Goal: Transaction & Acquisition: Purchase product/service

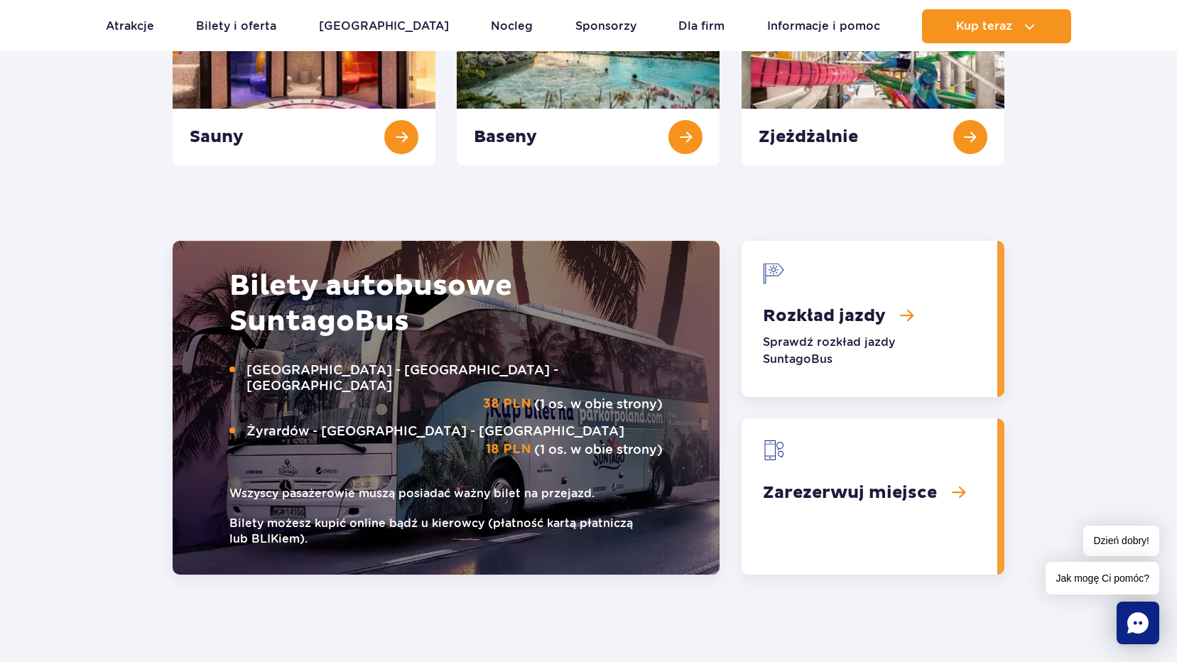
scroll to position [1634, 0]
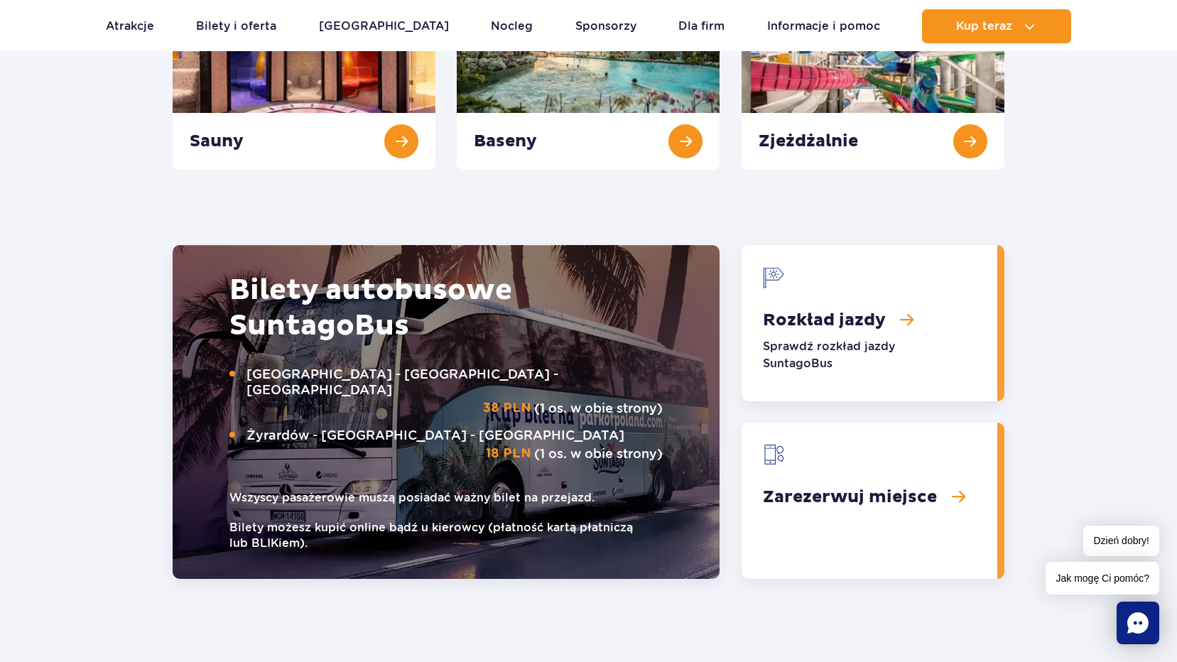
click at [813, 318] on link "Rozkład jazdy" at bounding box center [870, 323] width 256 height 156
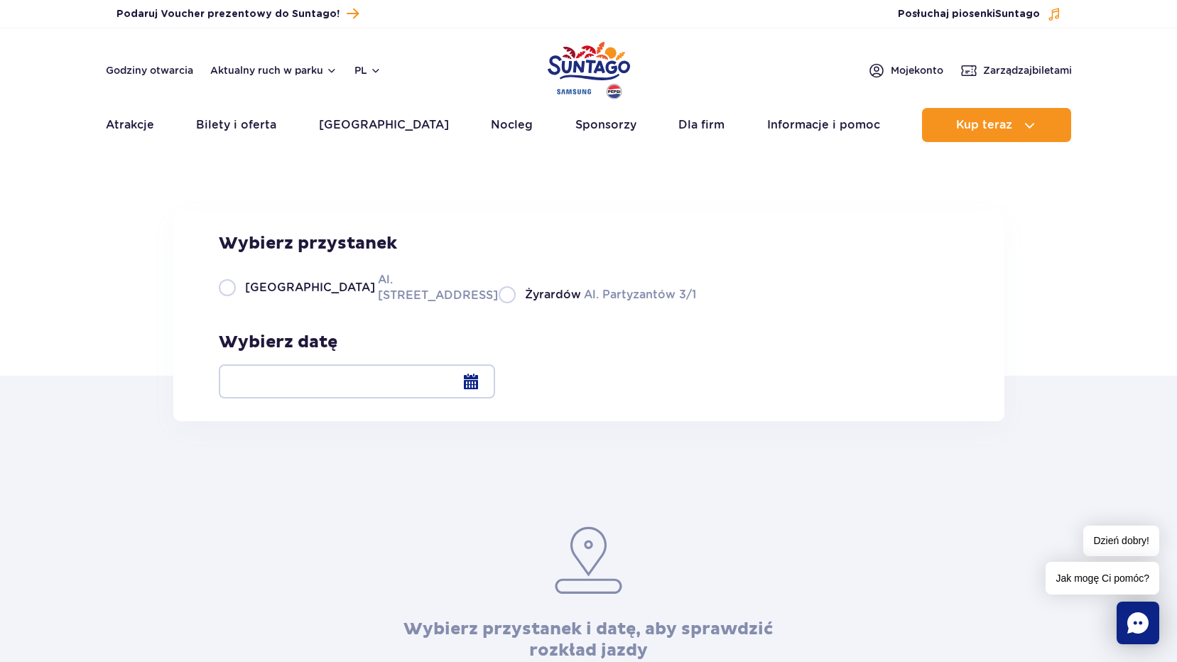
click at [495, 381] on div at bounding box center [357, 381] width 276 height 34
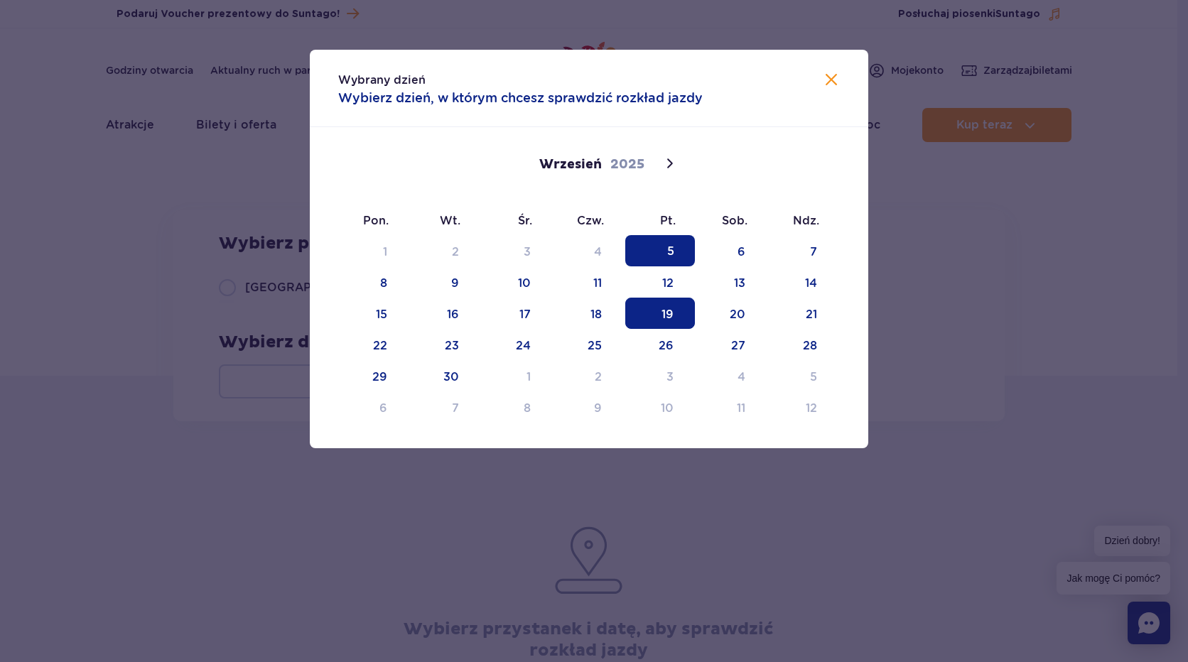
click at [667, 313] on span "19" at bounding box center [660, 313] width 70 height 31
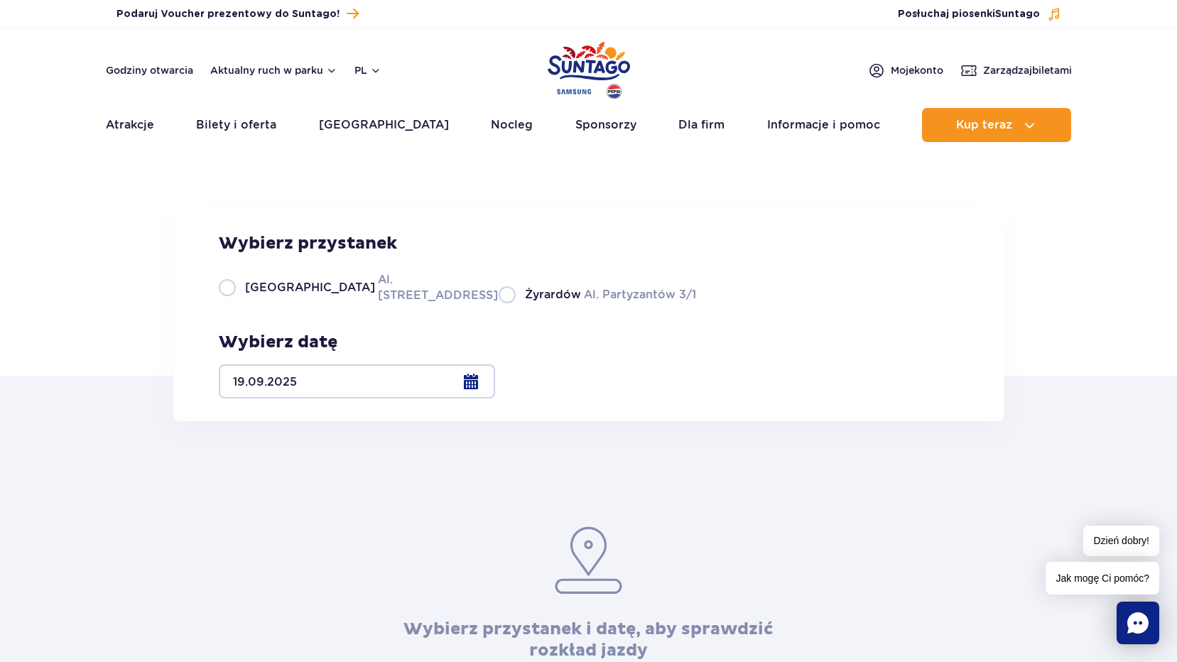
click at [224, 303] on label "Warszawa Al. Jerozolimskie 56" at bounding box center [350, 287] width 263 height 32
click at [224, 303] on input "Warszawa Al. Jerozolimskie 56" at bounding box center [227, 302] width 16 height 3
radio input "true"
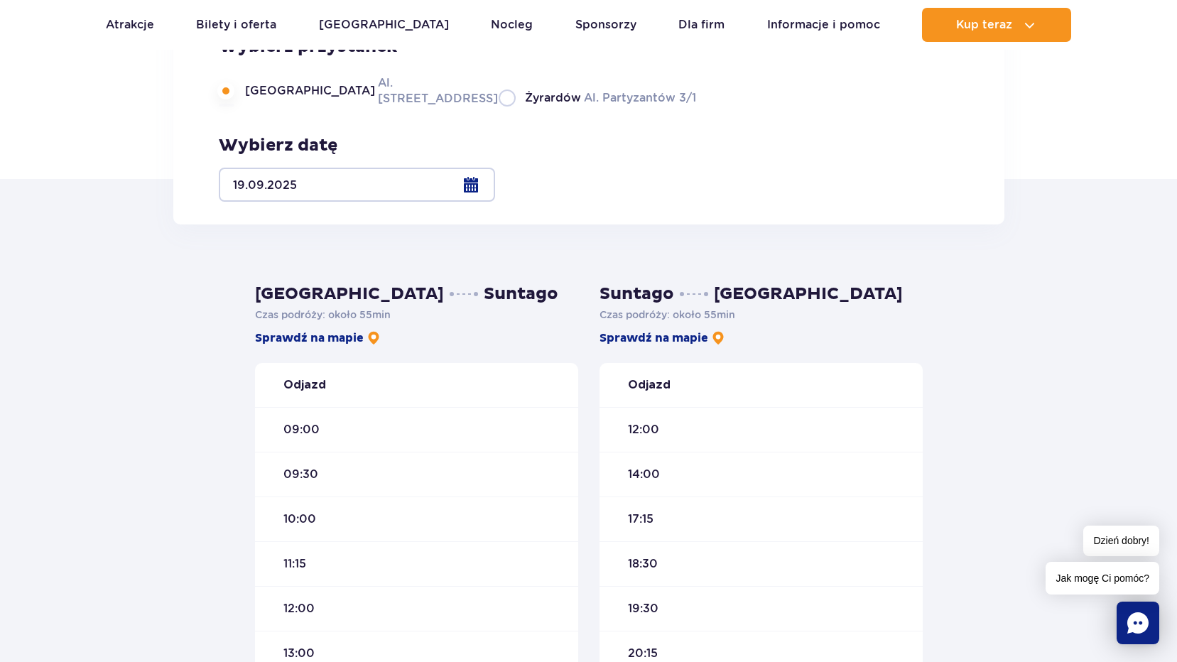
scroll to position [142, 0]
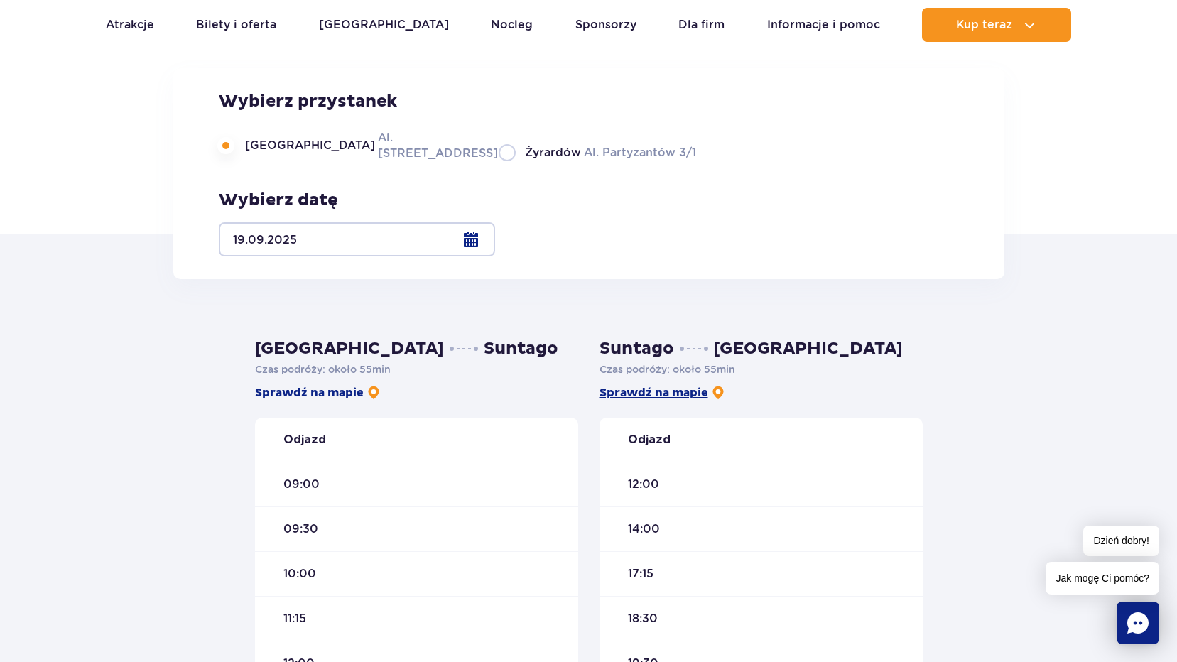
click at [649, 393] on link "Sprawdź na mapie" at bounding box center [663, 393] width 126 height 16
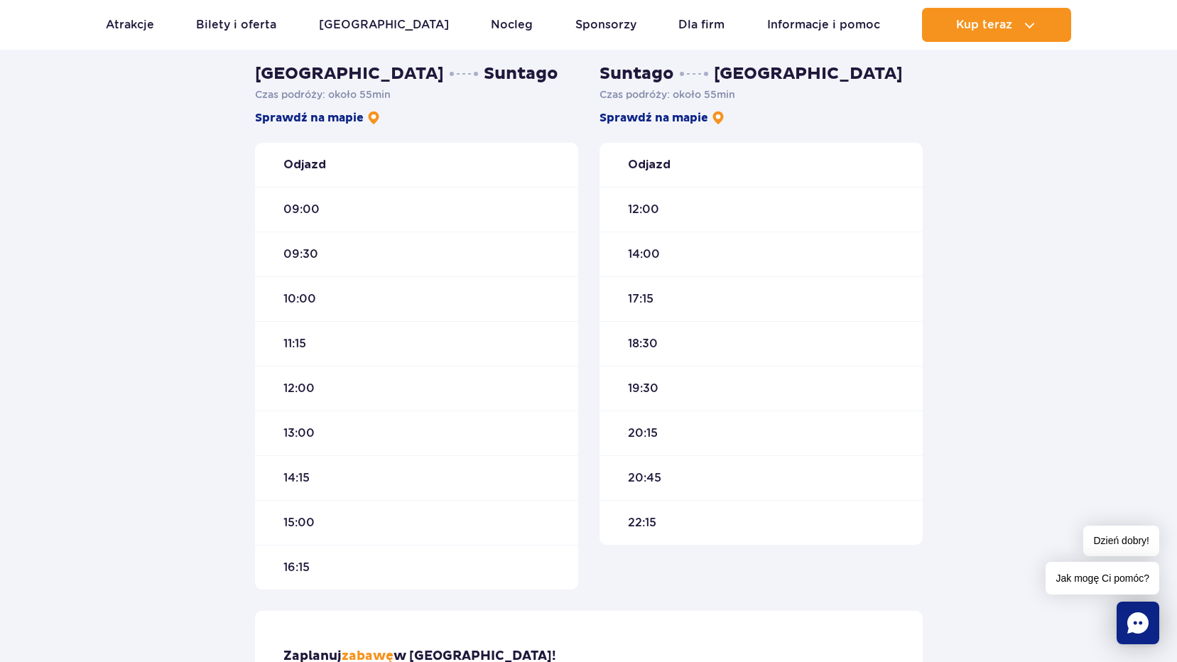
scroll to position [497, 0]
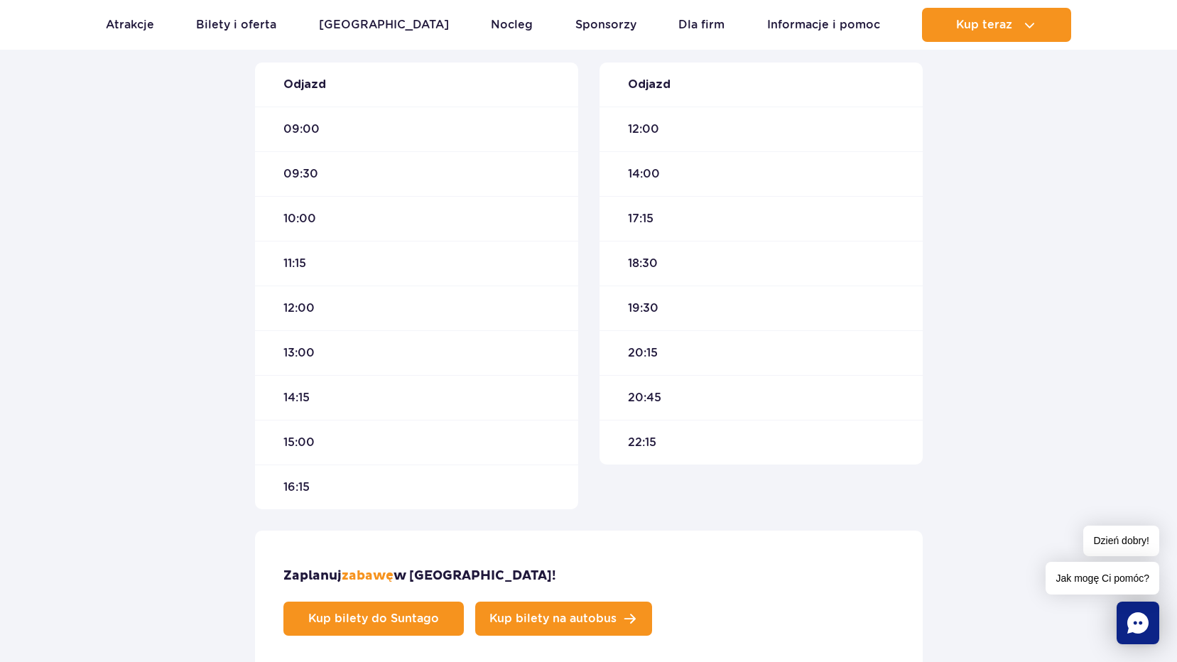
click at [617, 613] on span "Kup bilety na autobus" at bounding box center [553, 618] width 127 height 11
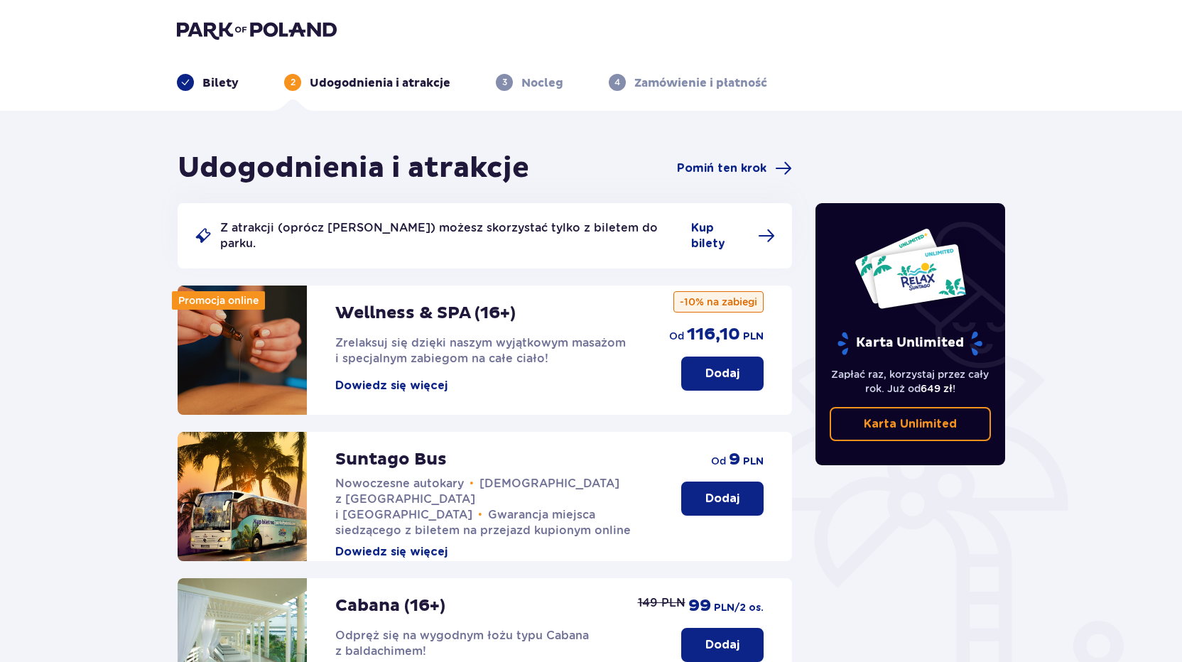
click at [715, 491] on p "Dodaj" at bounding box center [723, 499] width 34 height 16
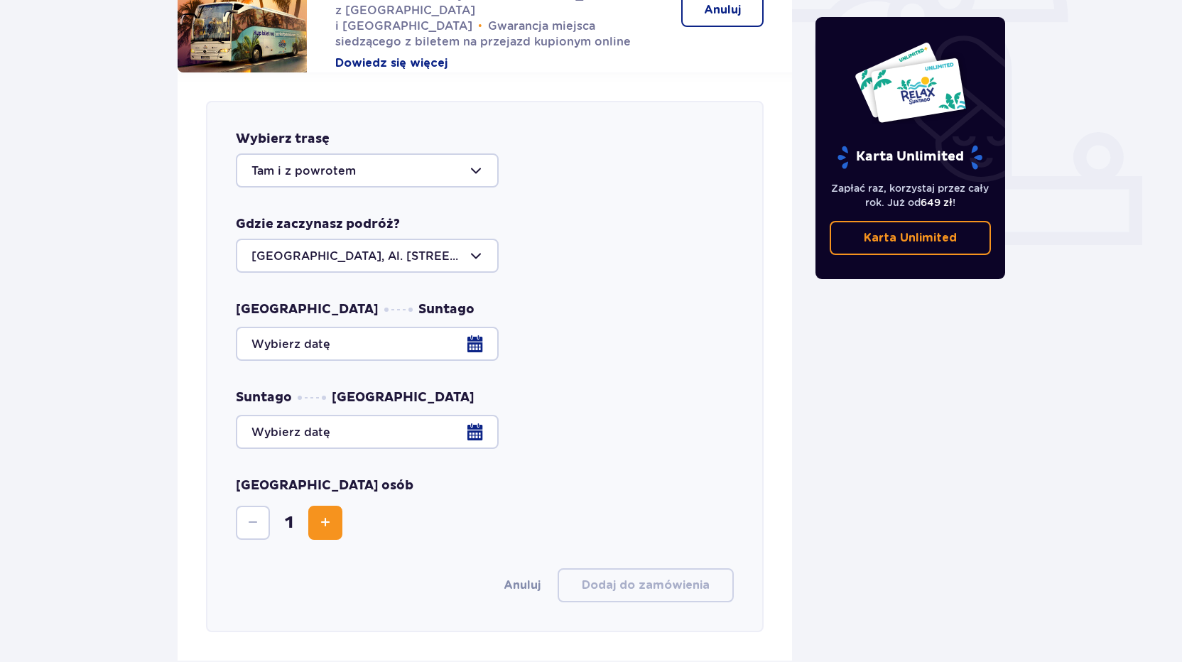
scroll to position [558, 0]
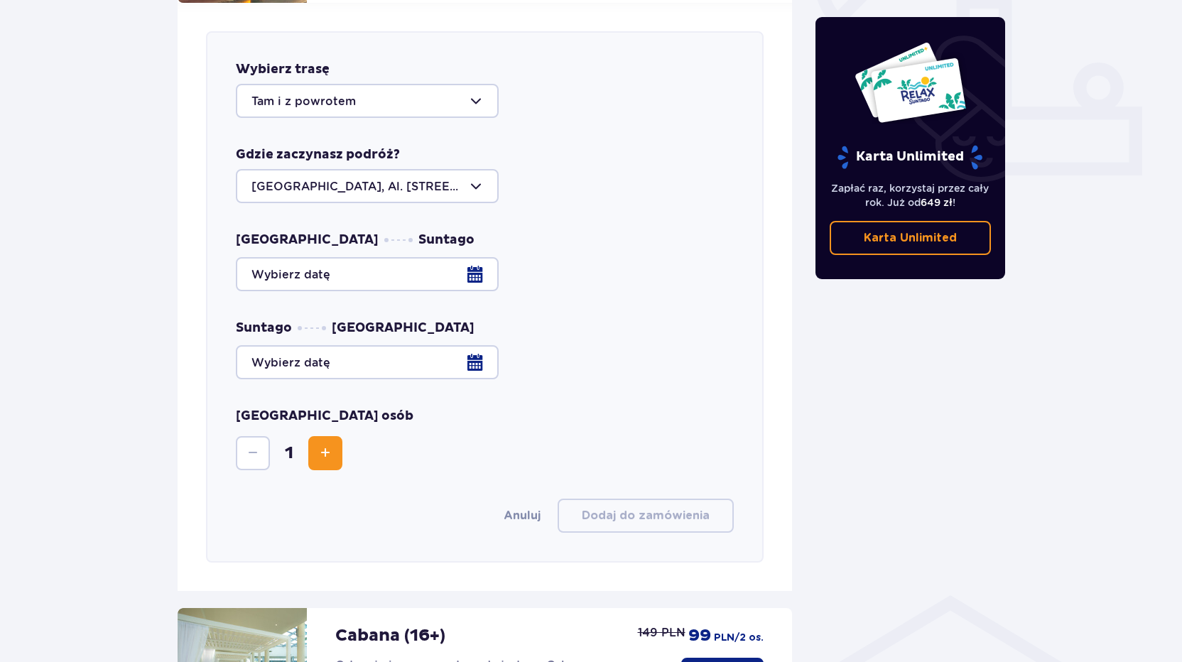
click at [475, 173] on div at bounding box center [367, 186] width 263 height 34
click at [476, 86] on div at bounding box center [367, 101] width 263 height 34
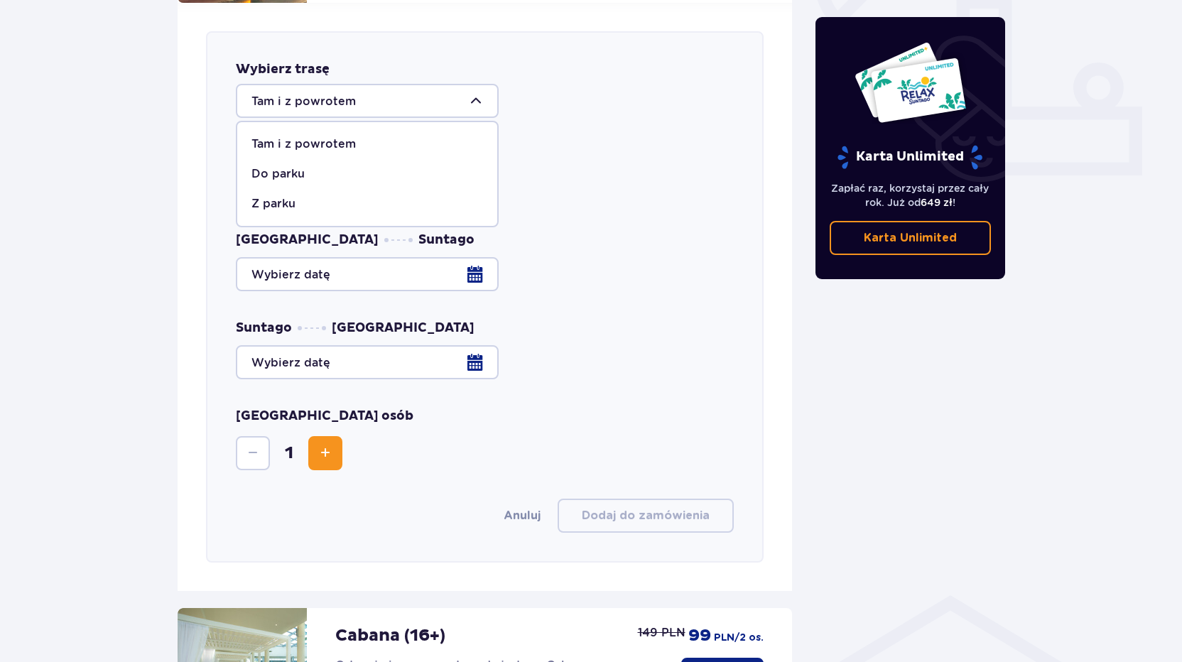
click at [276, 196] on p "Z parku" at bounding box center [274, 204] width 44 height 16
type input "Z parku"
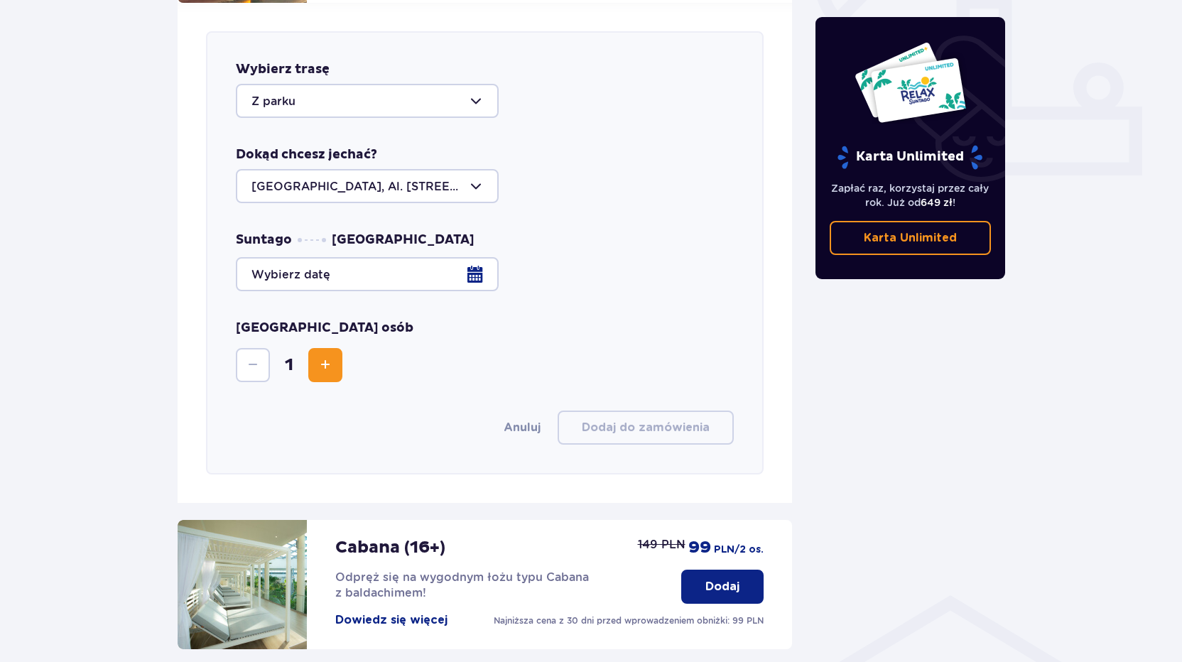
click at [474, 259] on div at bounding box center [485, 274] width 498 height 34
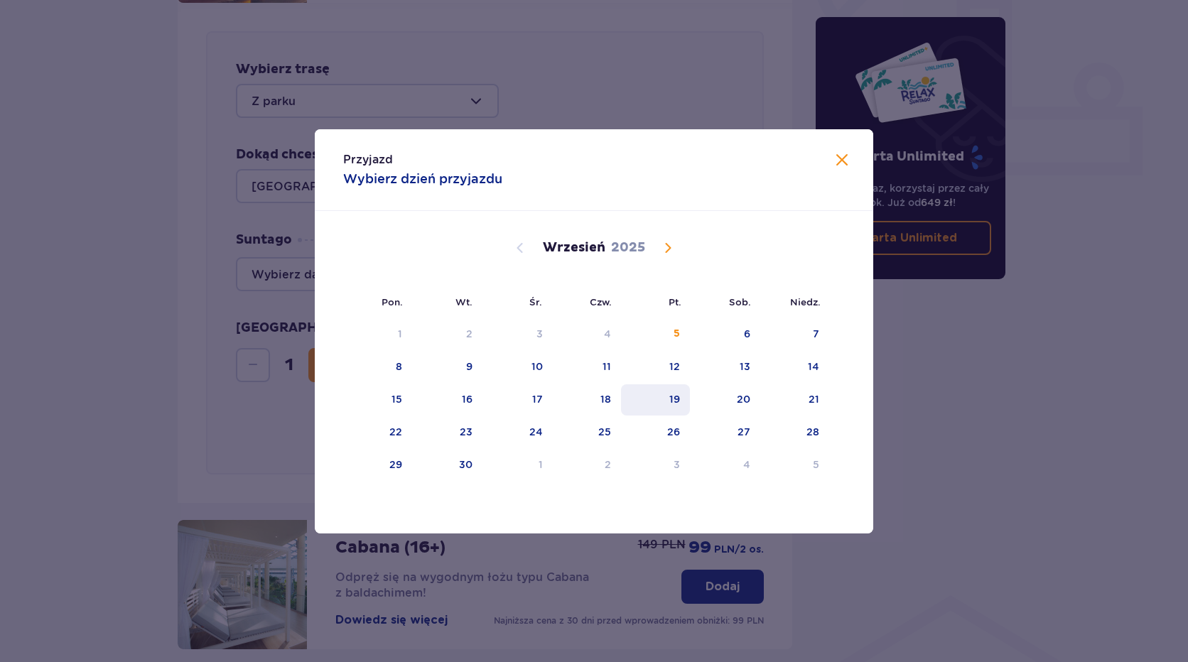
drag, startPoint x: 679, startPoint y: 398, endPoint x: 629, endPoint y: 418, distance: 53.6
click at [679, 399] on div "19" at bounding box center [674, 399] width 11 height 14
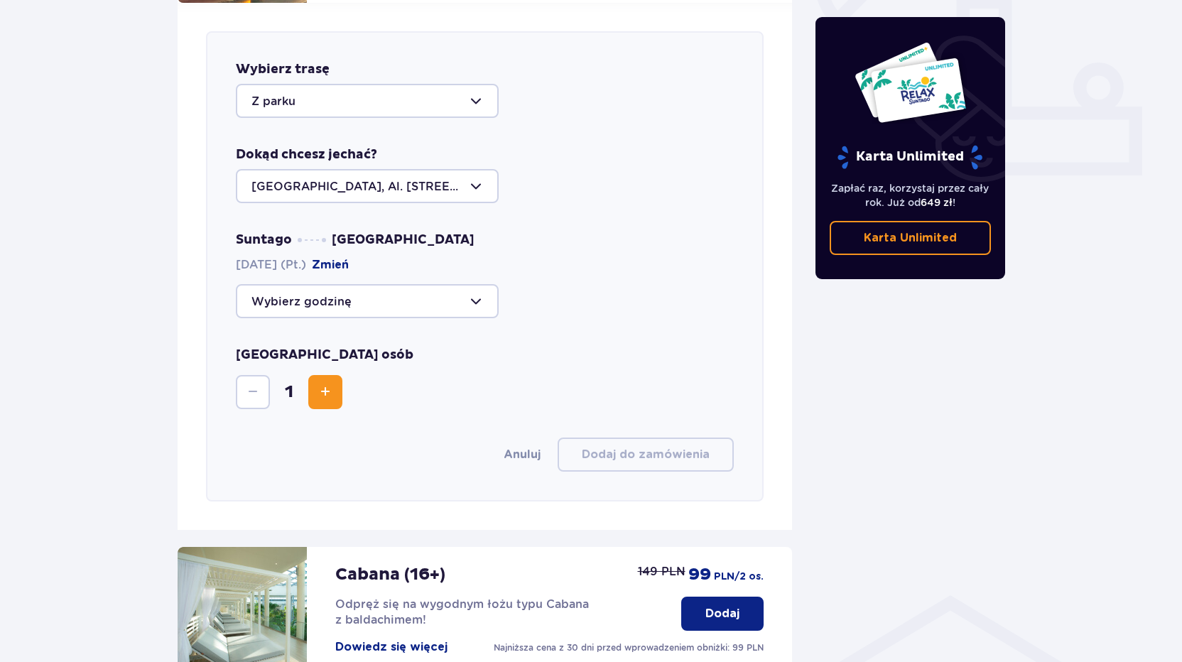
click at [325, 384] on span "Increase" at bounding box center [325, 392] width 17 height 17
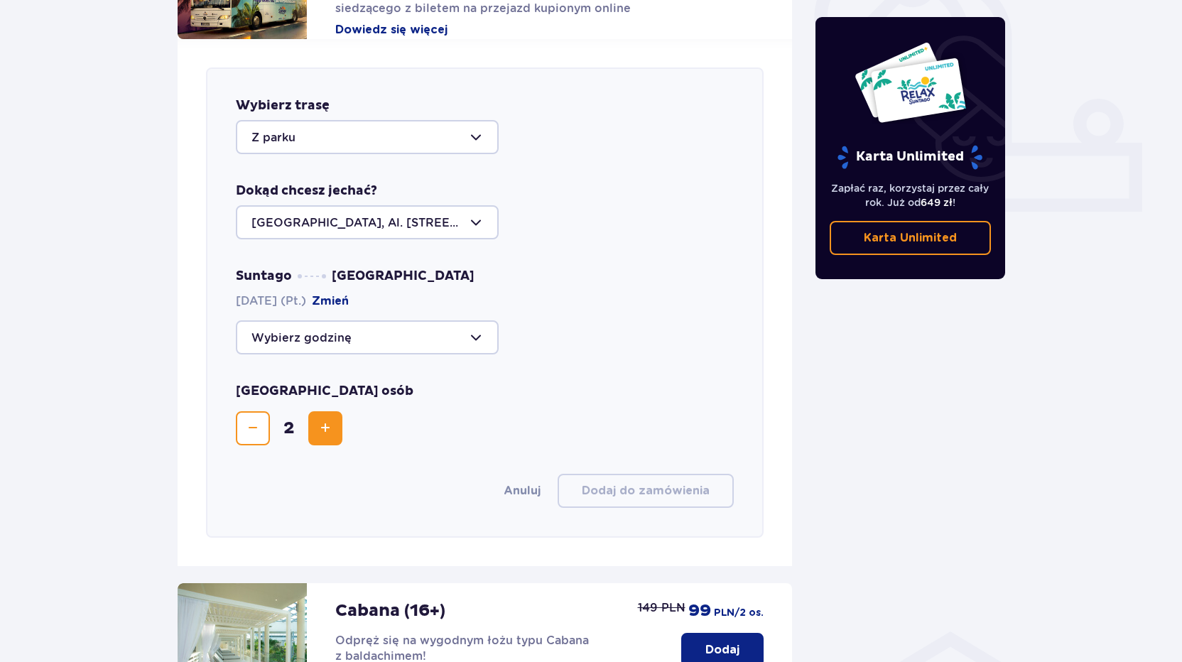
scroll to position [487, 0]
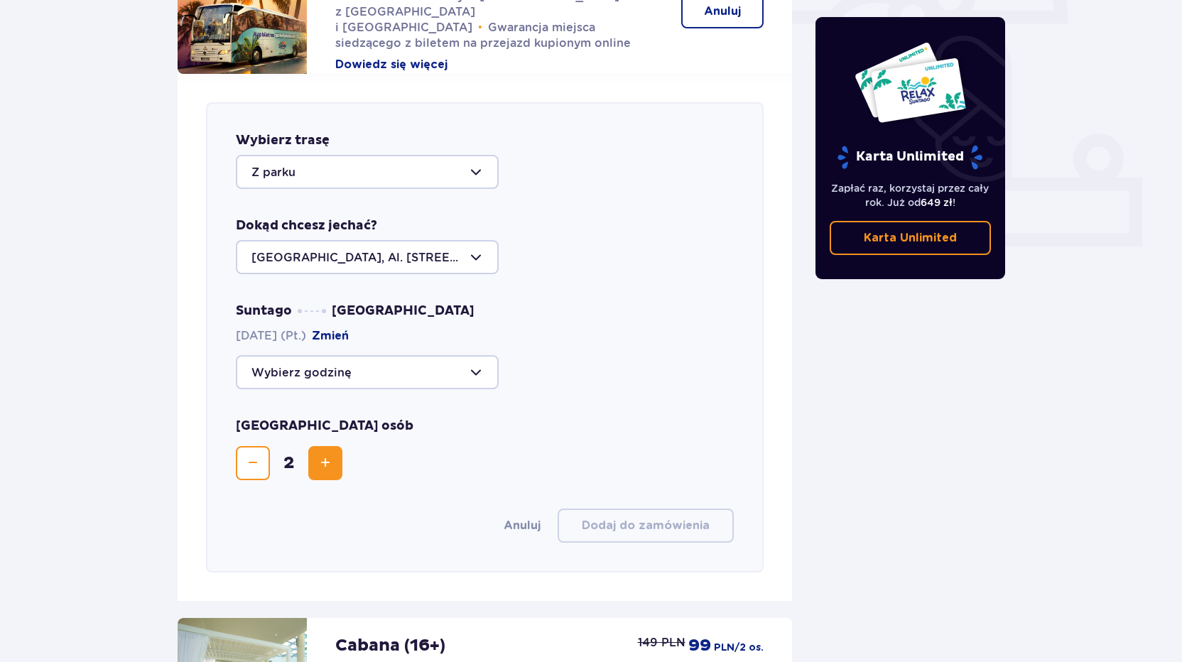
drag, startPoint x: 477, startPoint y: 357, endPoint x: 465, endPoint y: 368, distance: 15.6
click at [475, 358] on div at bounding box center [367, 372] width 263 height 34
drag, startPoint x: 269, startPoint y: 460, endPoint x: 293, endPoint y: 464, distance: 23.7
click at [270, 467] on p "17:15" at bounding box center [270, 475] width 37 height 16
type input "17:15"
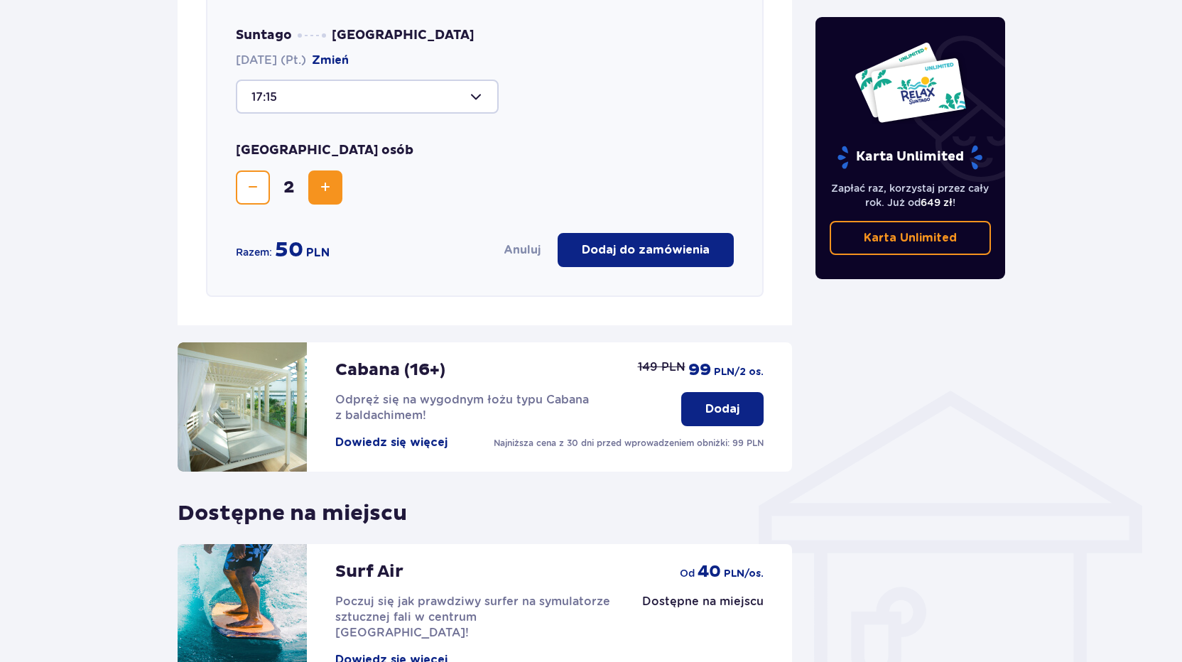
scroll to position [772, 0]
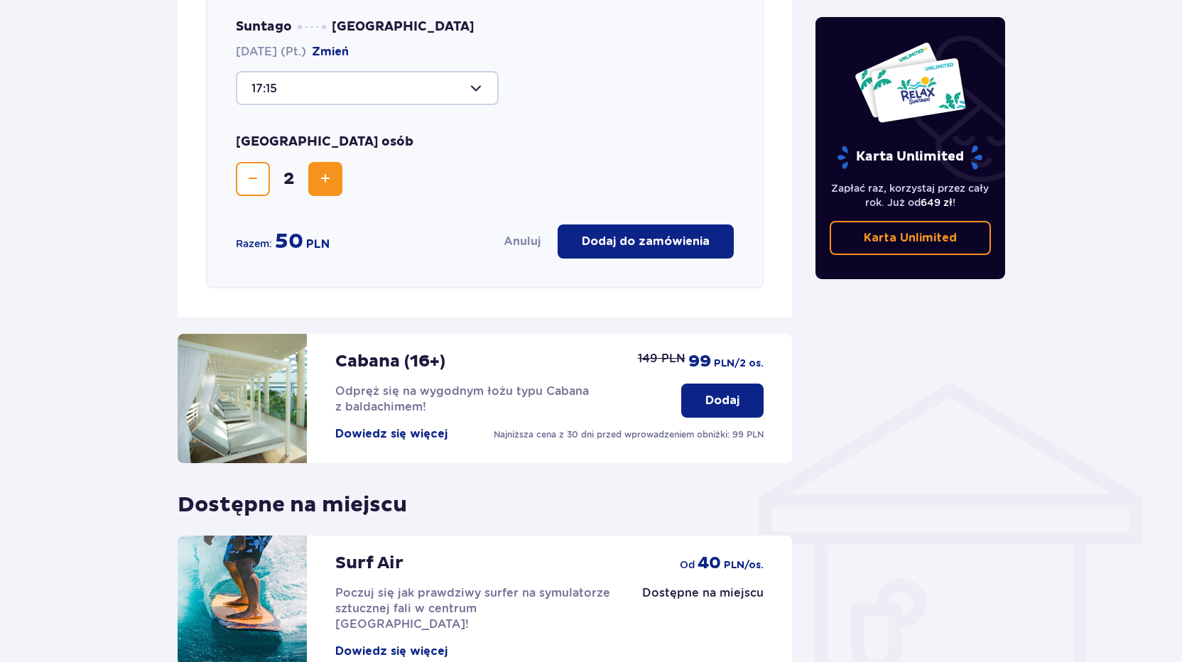
click at [648, 234] on p "Dodaj do zamówienia" at bounding box center [646, 242] width 128 height 16
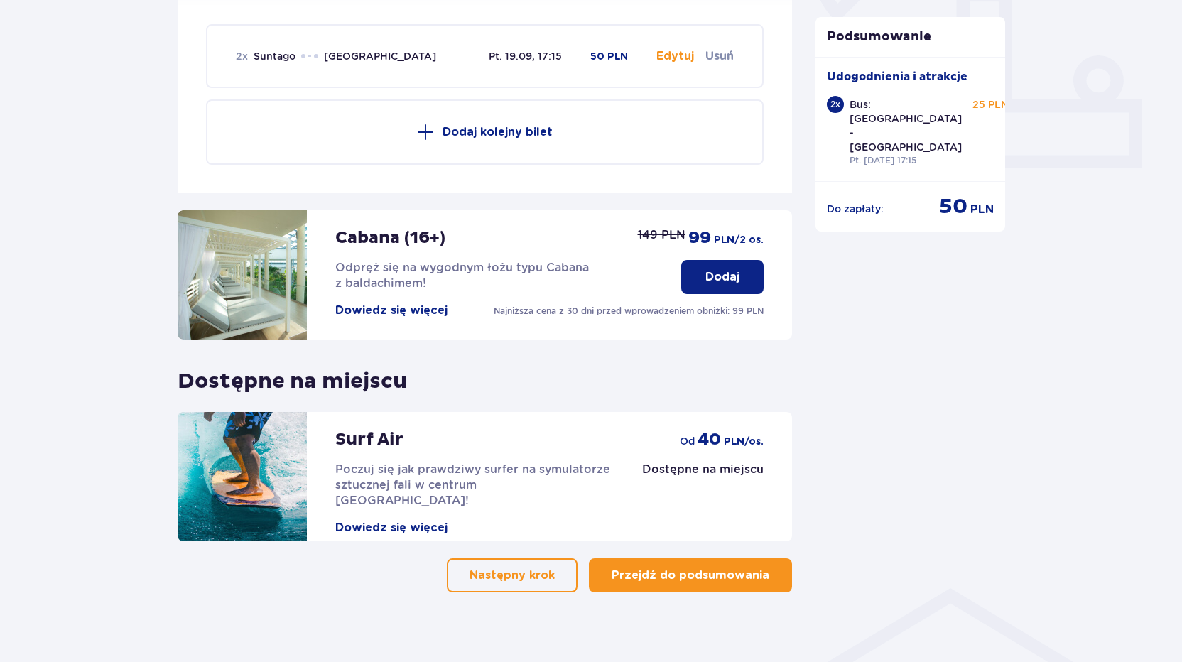
scroll to position [567, 0]
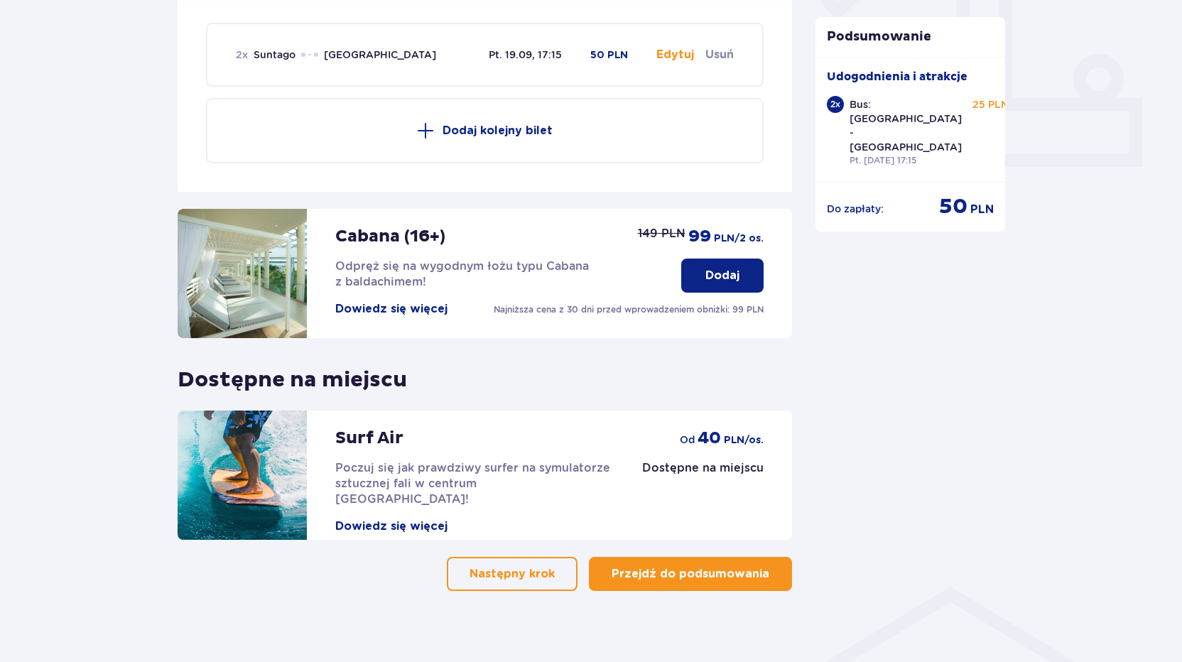
click at [680, 566] on p "Przejdź do podsumowania" at bounding box center [691, 574] width 158 height 16
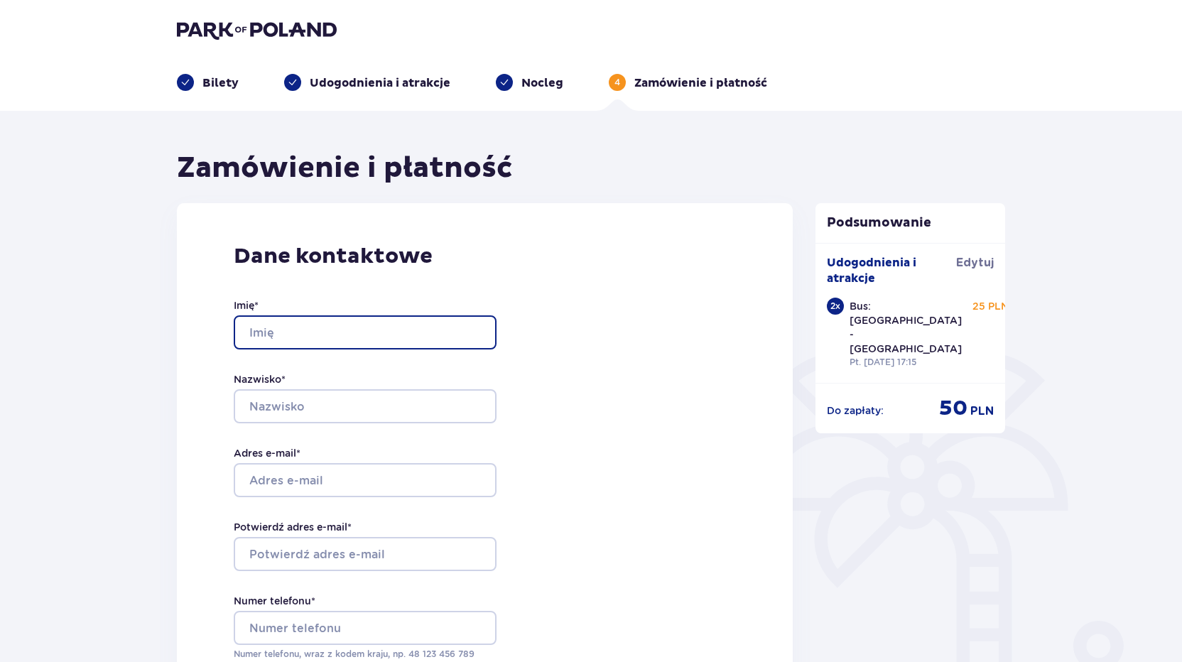
click at [332, 320] on input "Imię *" at bounding box center [365, 332] width 263 height 34
type input "Izabela"
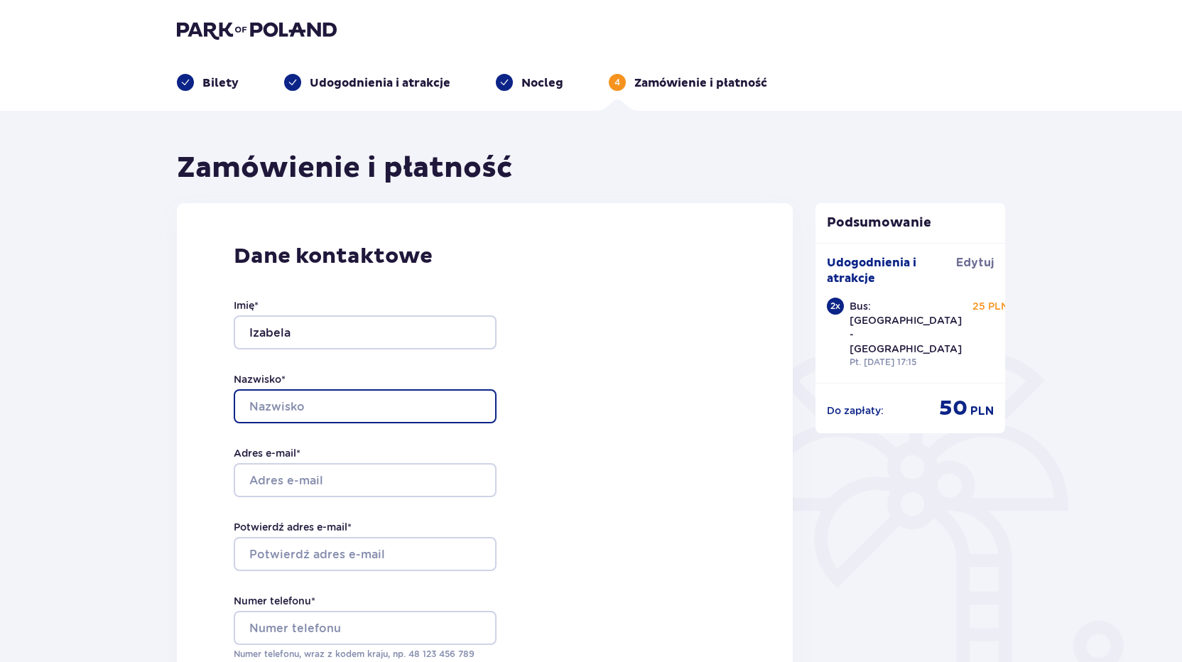
type input "Piotrowska"
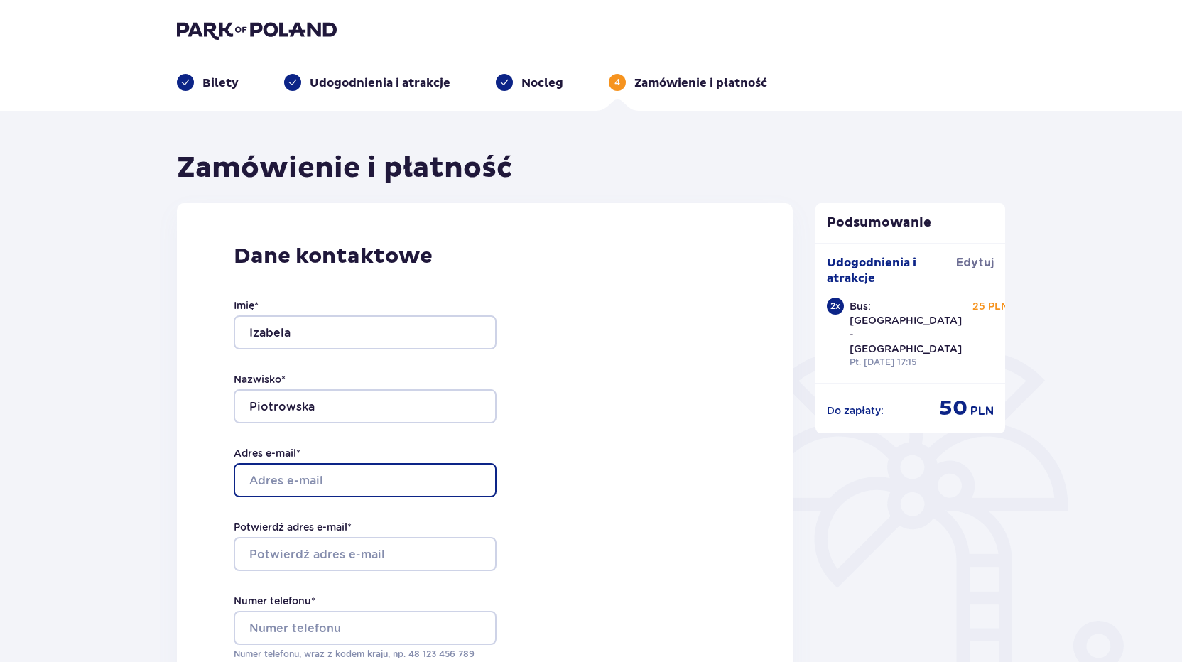
type input "[EMAIL_ADDRESS][DOMAIN_NAME]"
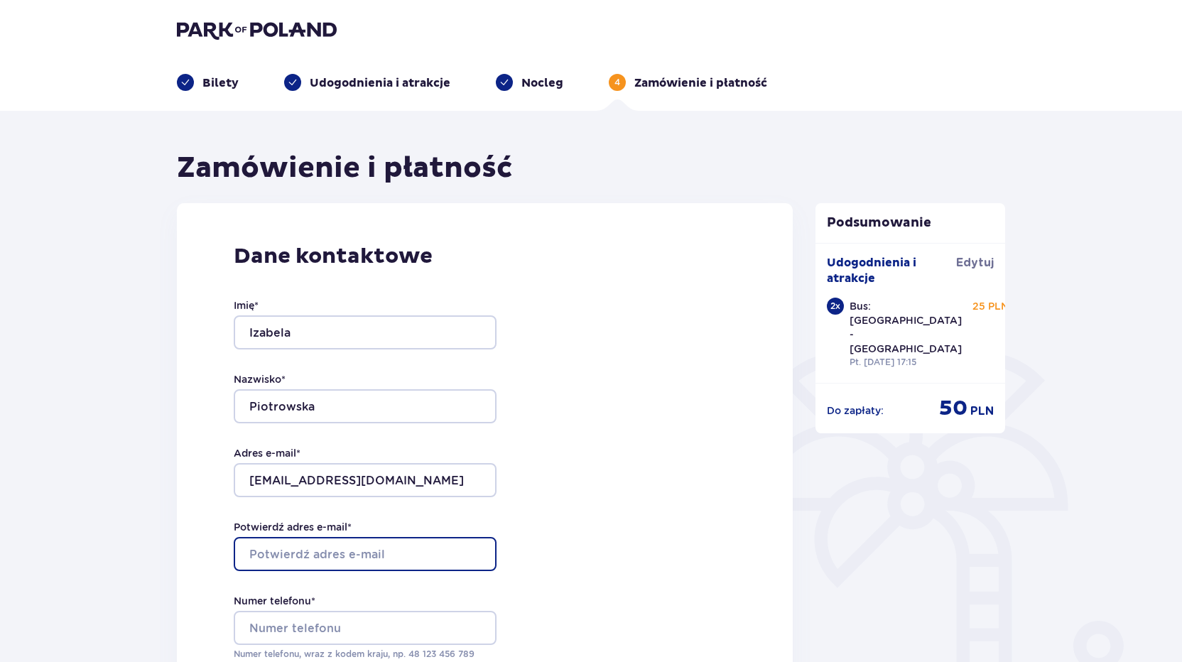
type input "[EMAIL_ADDRESS][DOMAIN_NAME]"
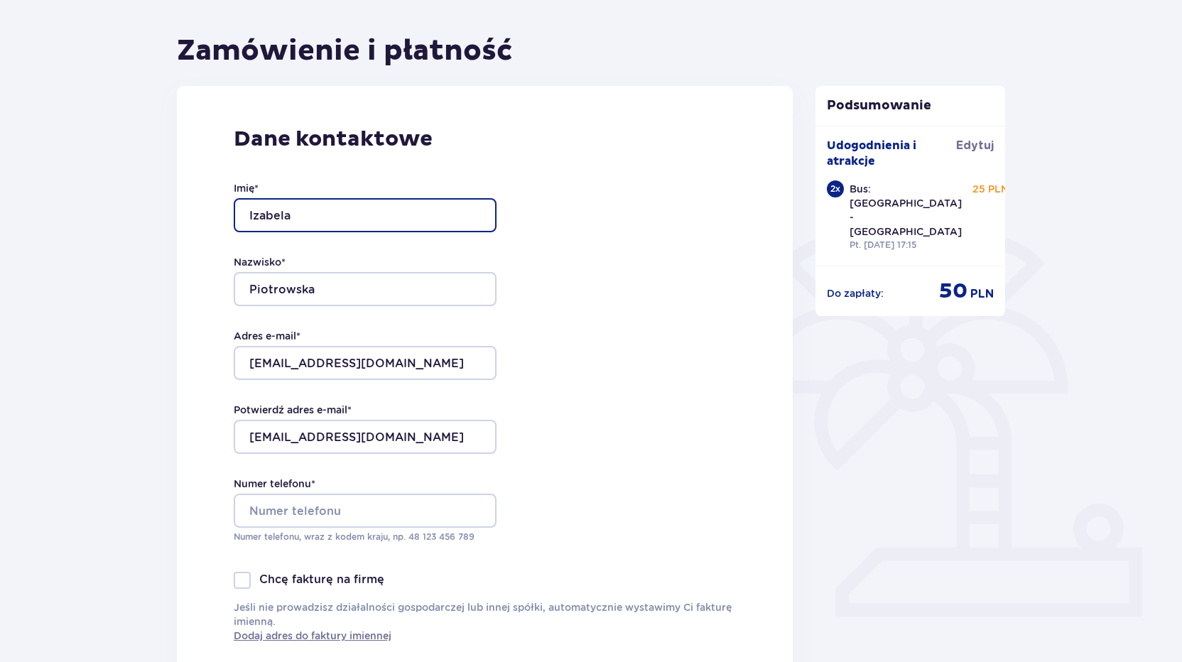
scroll to position [142, 0]
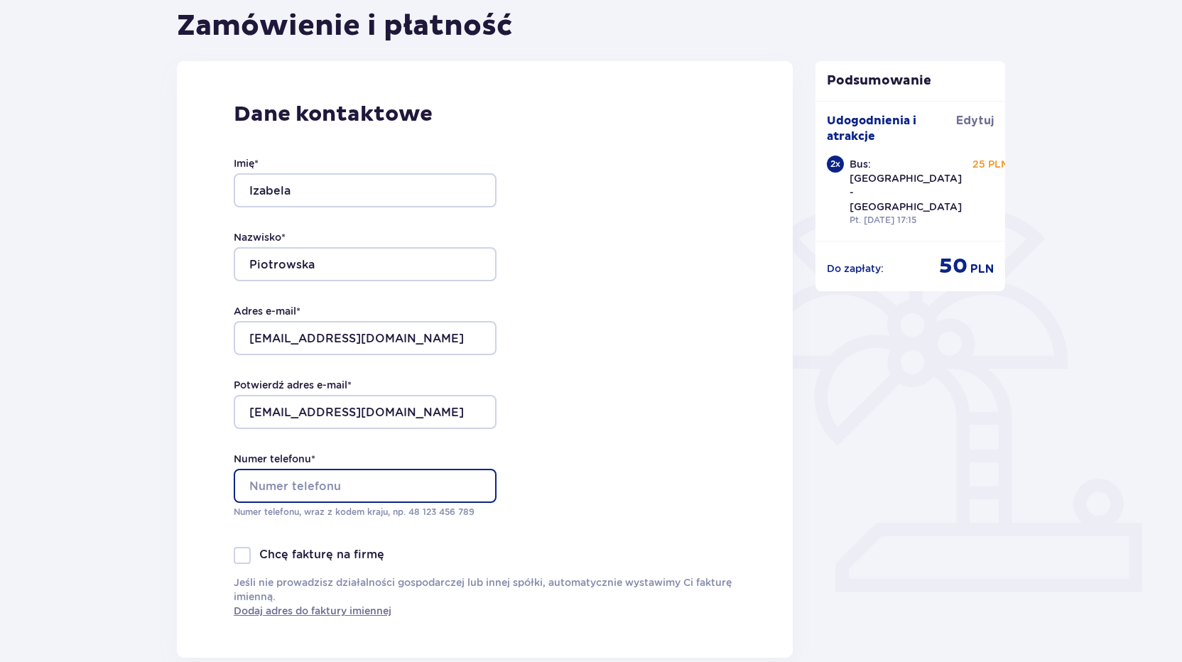
click at [384, 480] on input "Numer telefonu *" at bounding box center [365, 486] width 263 height 34
click at [330, 479] on input "668170882" at bounding box center [365, 486] width 263 height 34
click at [639, 404] on div "Dane kontaktowe Imię * [PERSON_NAME] * Piotrowska Adres e-mail * [EMAIL_ADDRESS…" at bounding box center [485, 359] width 616 height 597
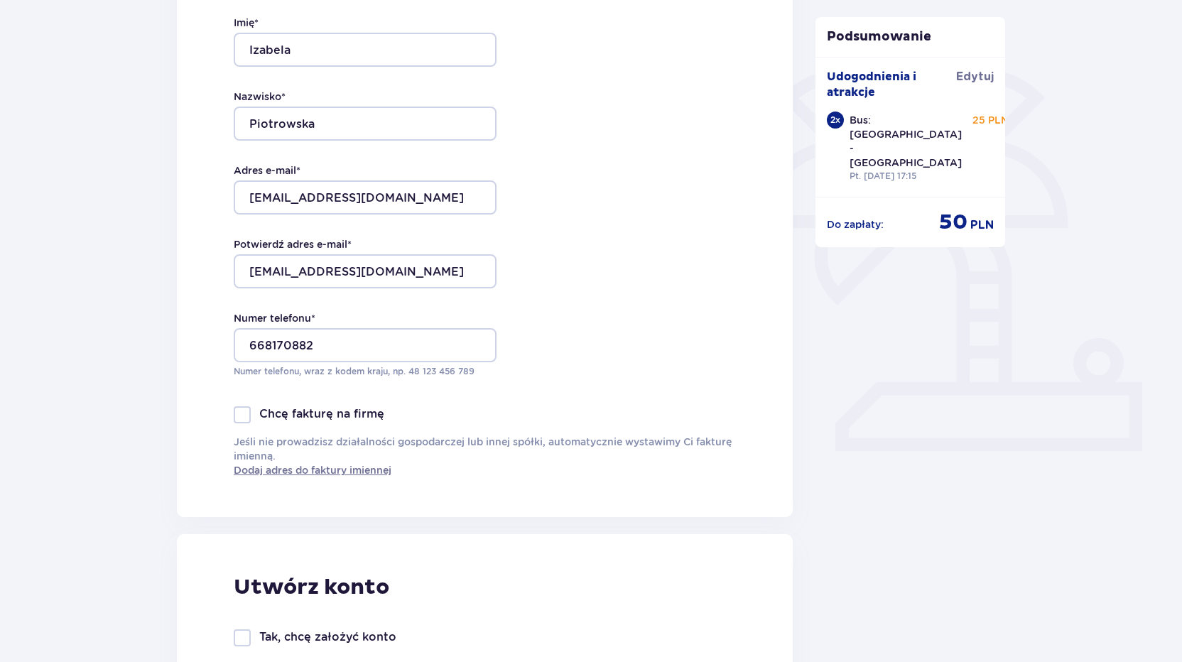
scroll to position [284, 0]
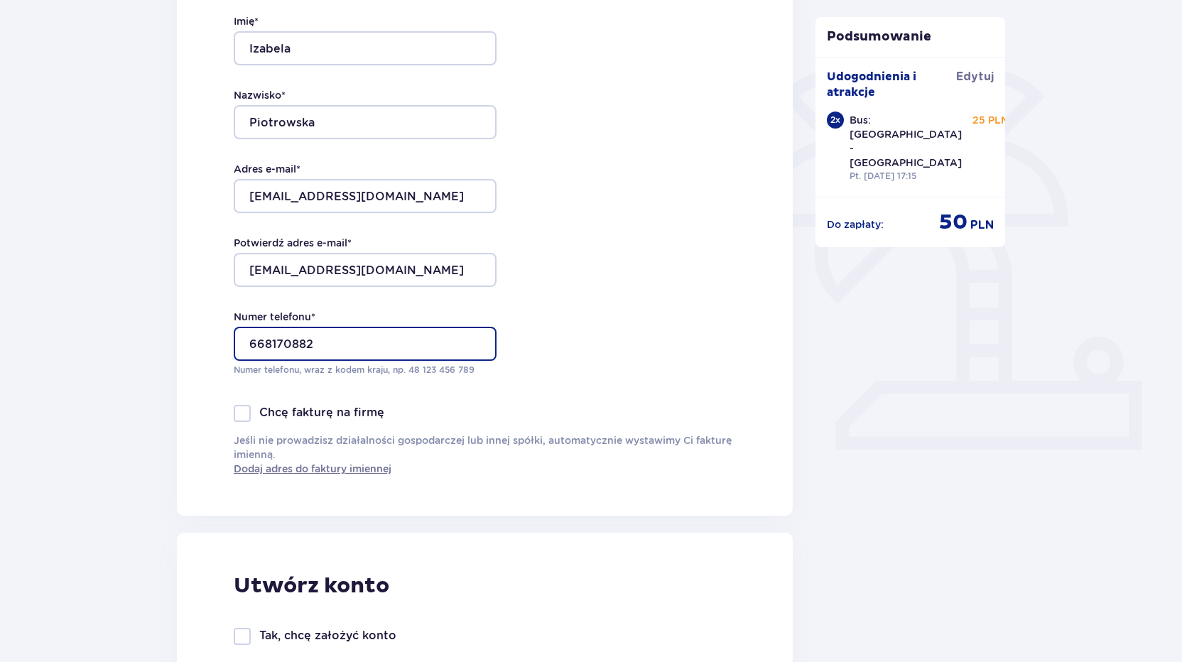
click at [243, 335] on input "668170882" at bounding box center [365, 344] width 263 height 34
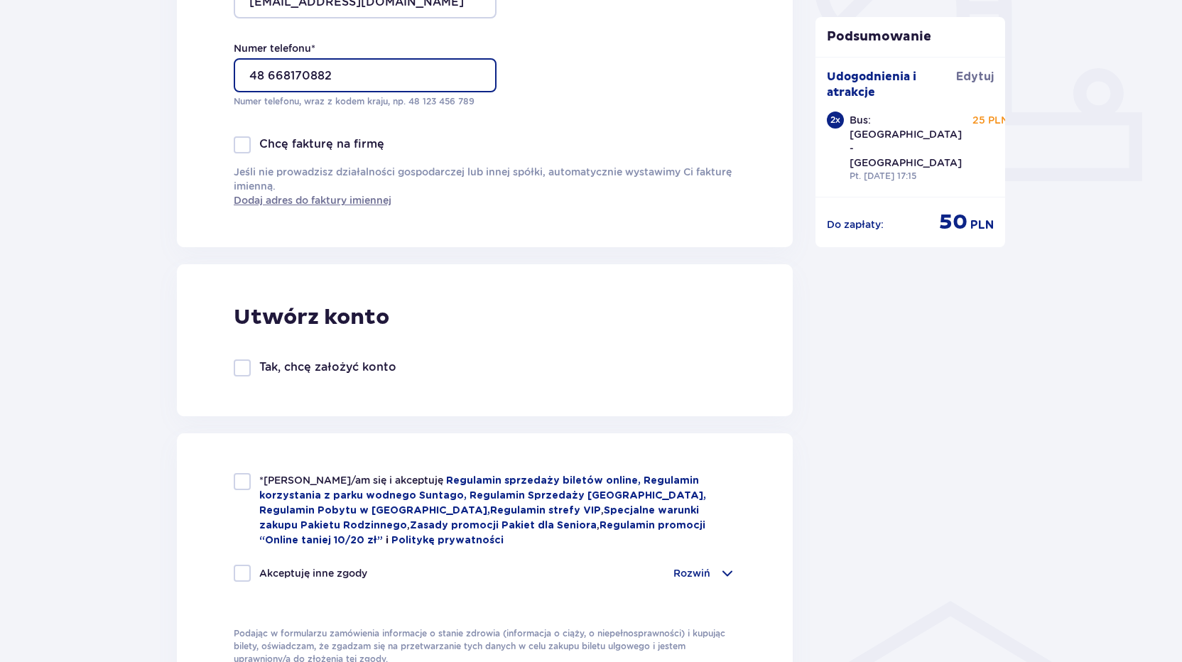
scroll to position [639, 0]
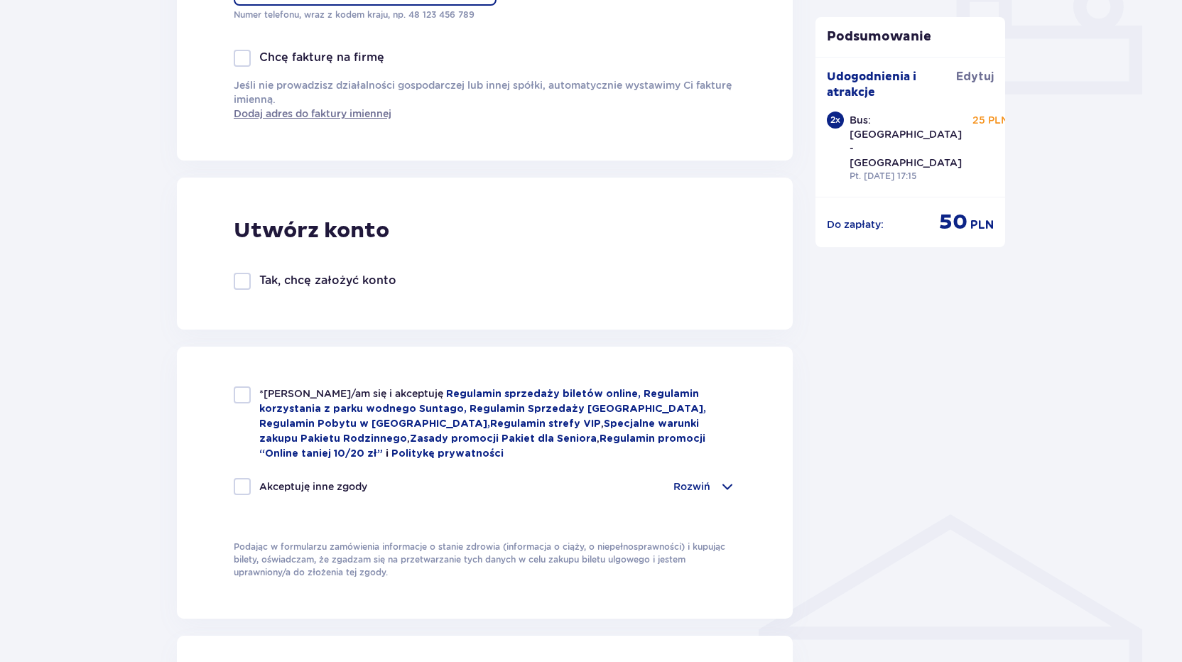
type input "48 668170882"
click at [239, 396] on div at bounding box center [242, 394] width 17 height 17
checkbox input "true"
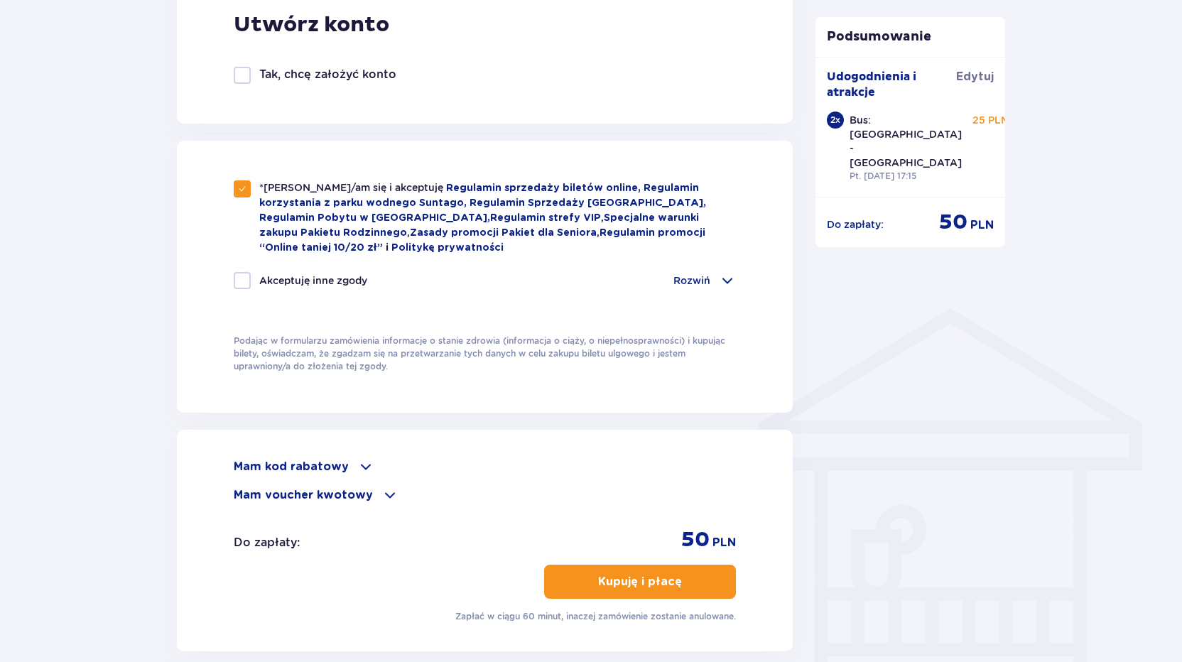
scroll to position [917, 0]
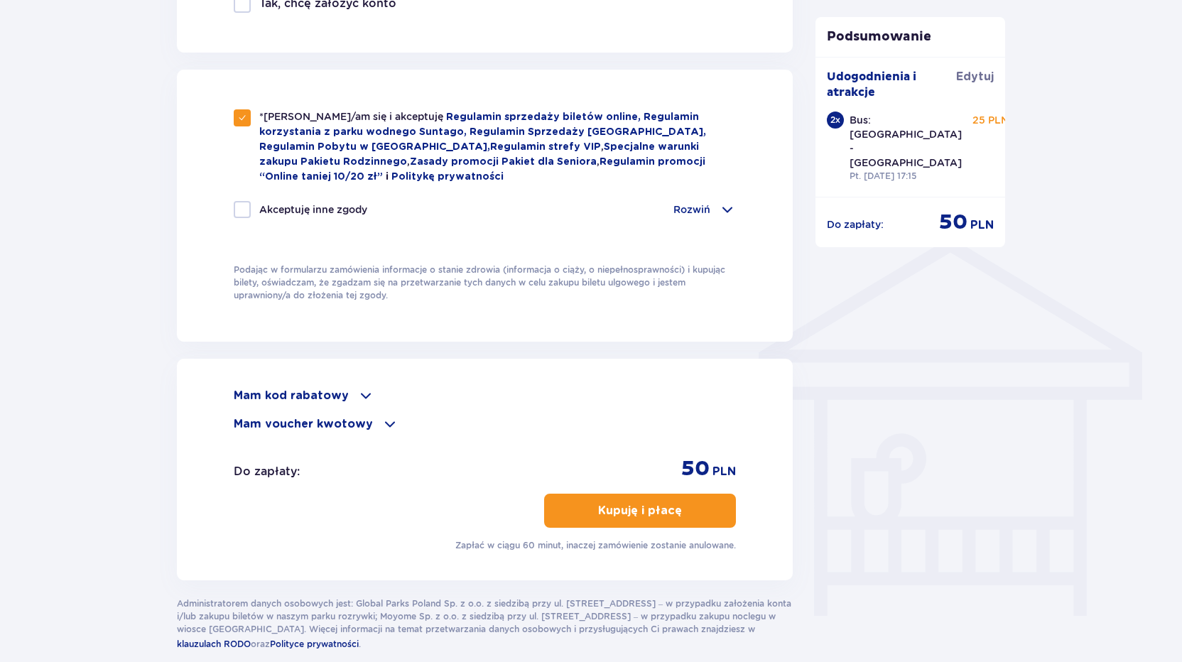
click at [631, 507] on p "Kupuję i płacę" at bounding box center [640, 511] width 84 height 16
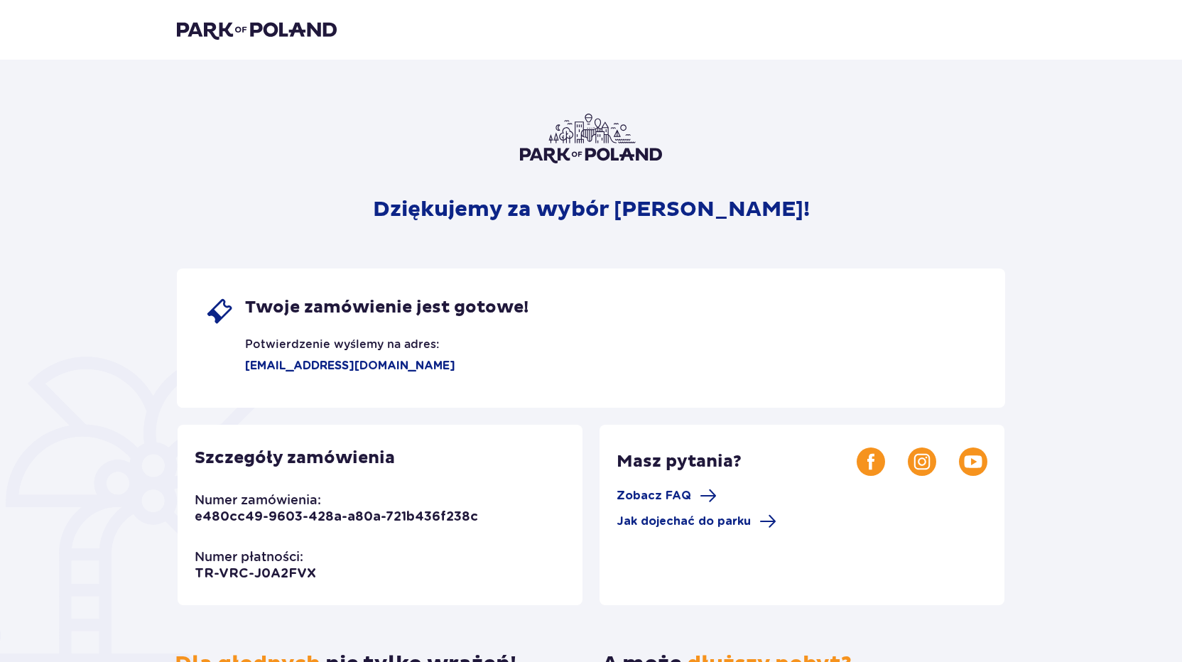
click at [1161, 566] on div "Dziękujemy za wybór Suntago! Twoje zamówienie jest gotowe! Potwierdzenie wyślem…" at bounding box center [591, 497] width 1182 height 875
